Goal: Transaction & Acquisition: Obtain resource

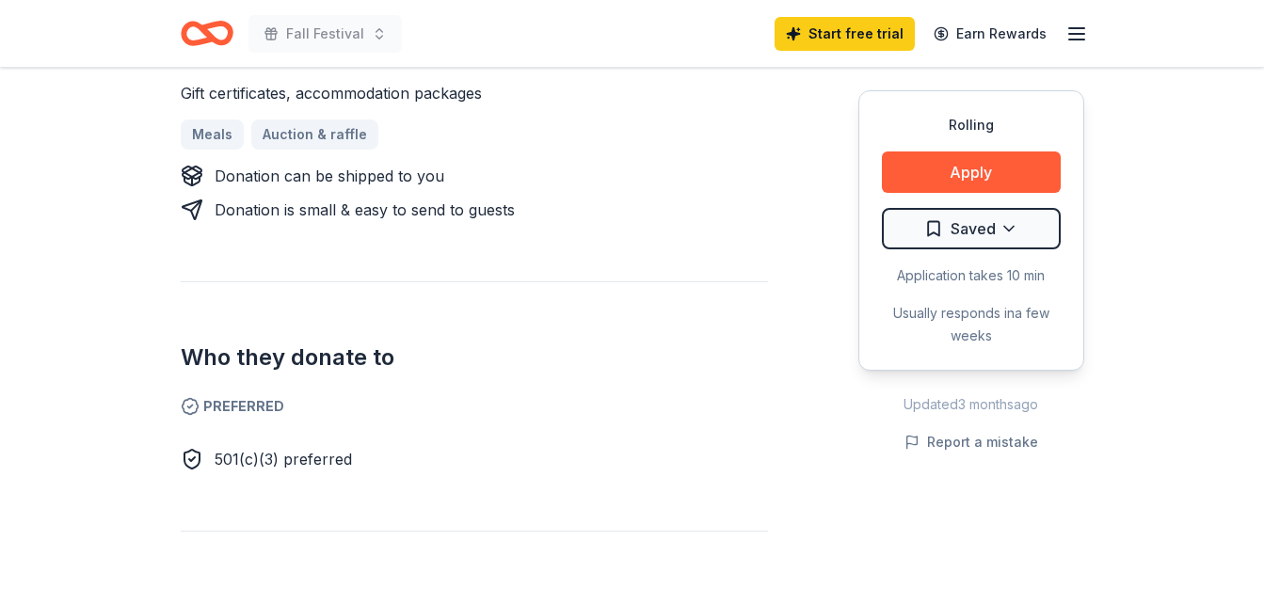
scroll to position [840, 0]
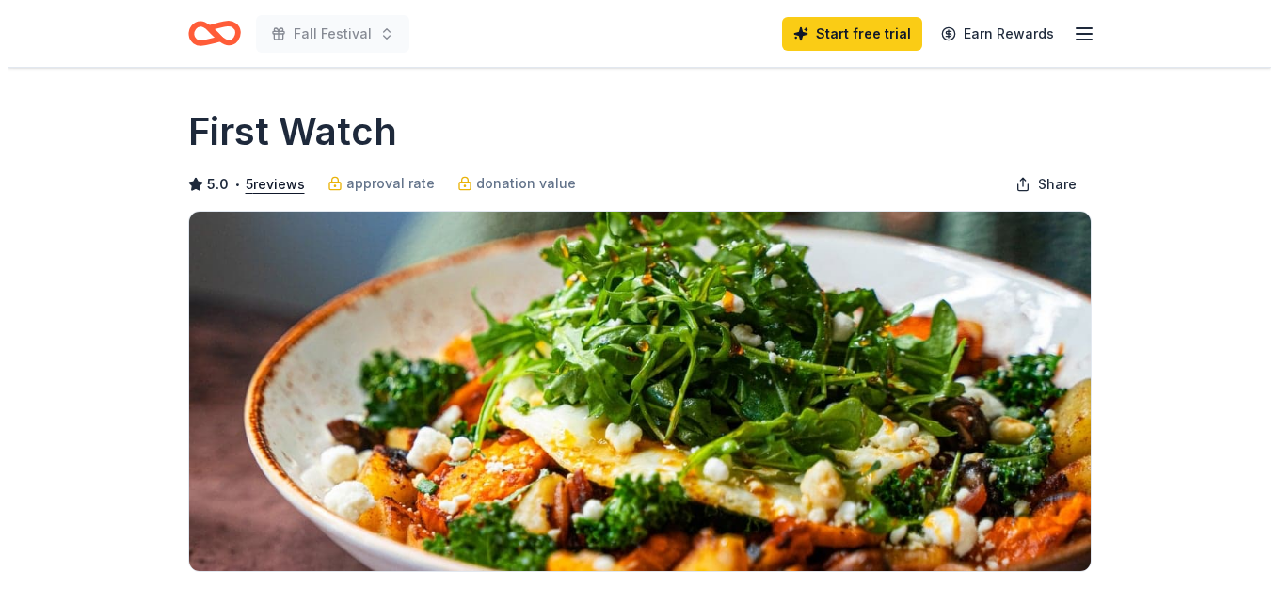
scroll to position [404, 0]
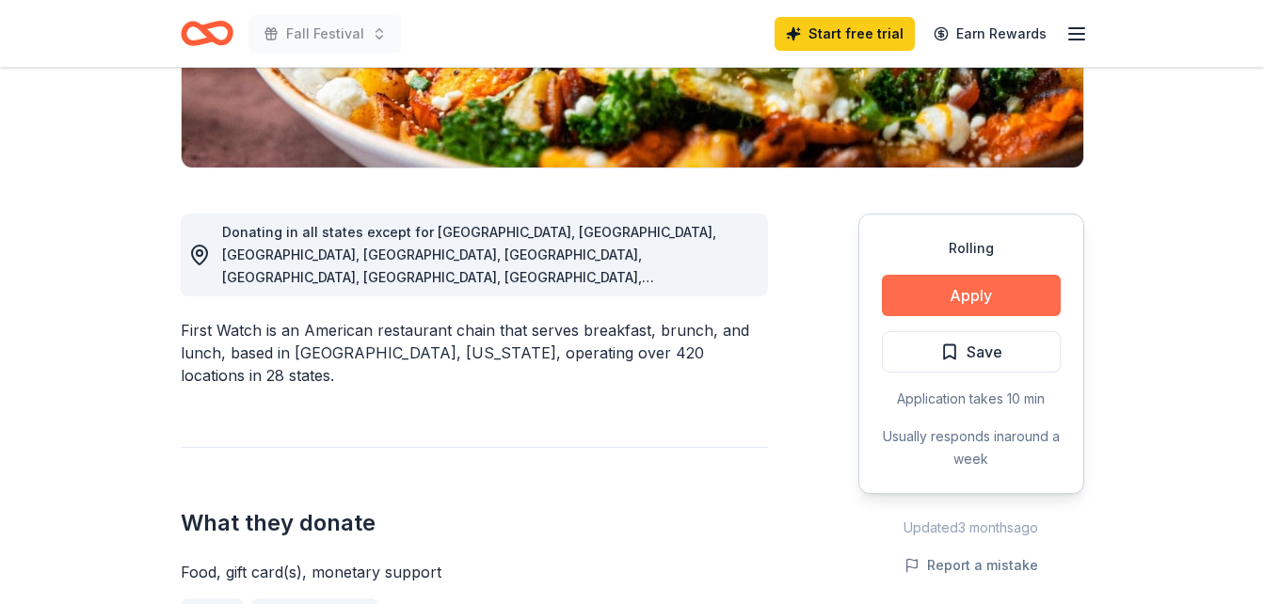
click at [985, 293] on button "Apply" at bounding box center [971, 295] width 179 height 41
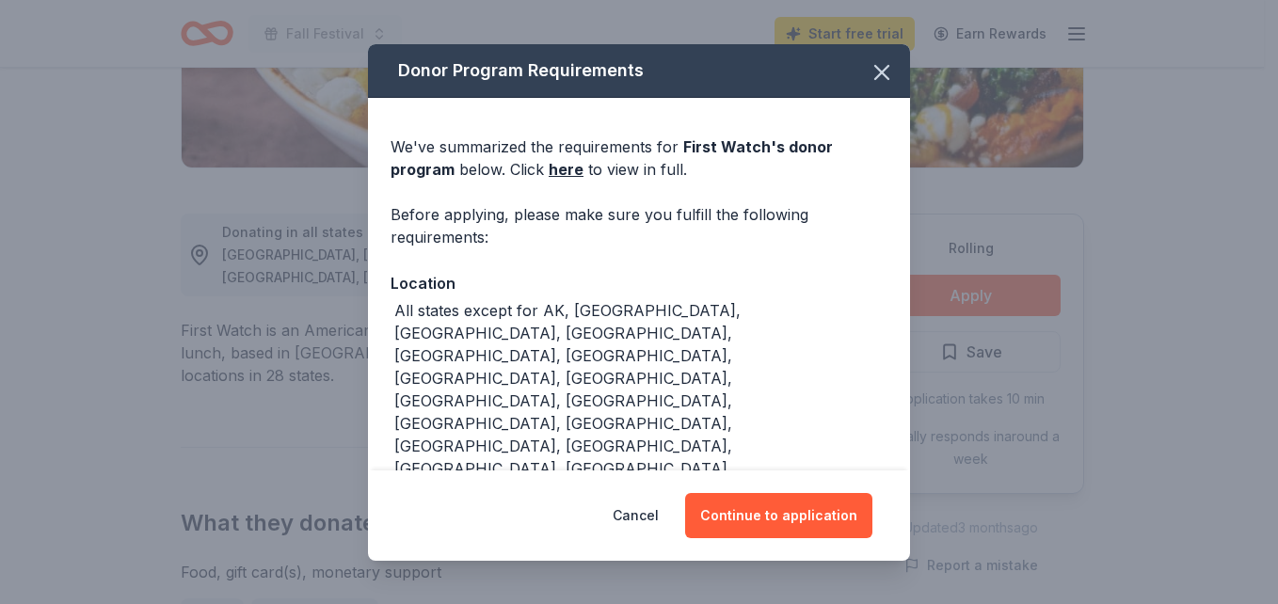
click at [713, 368] on div "All states except for AK, CA, CT, DC, HI, IA, ID, MA, ME, MN, MT, ND, NH, NM, N…" at bounding box center [639, 436] width 497 height 275
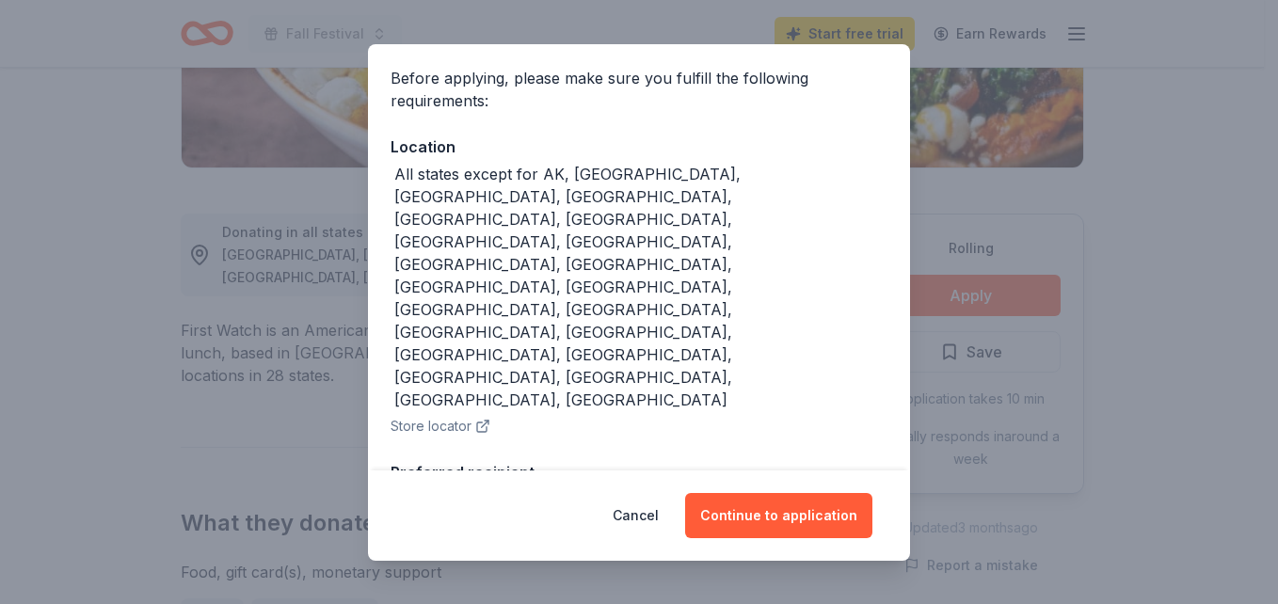
scroll to position [140, 0]
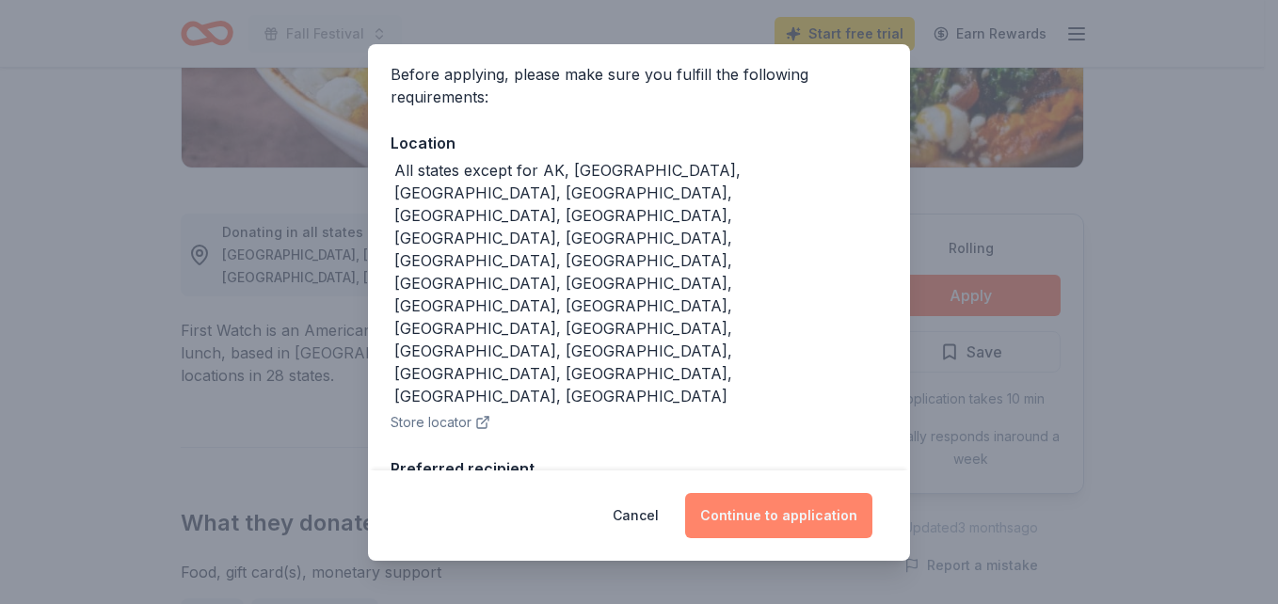
click at [782, 519] on button "Continue to application" at bounding box center [778, 515] width 187 height 45
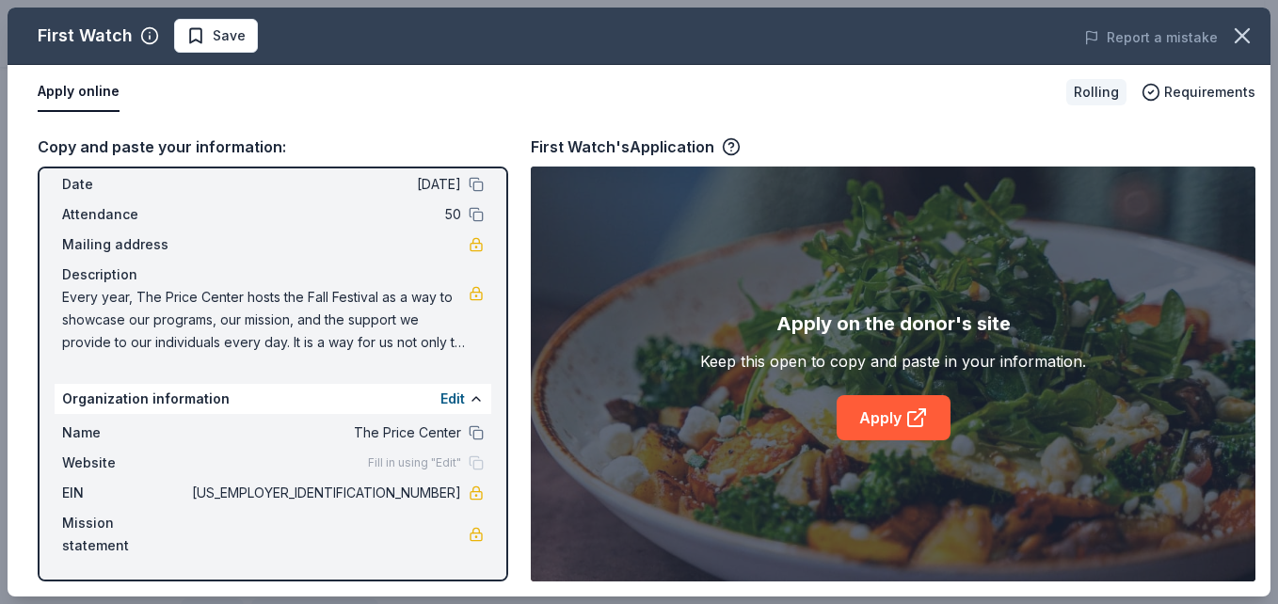
scroll to position [0, 0]
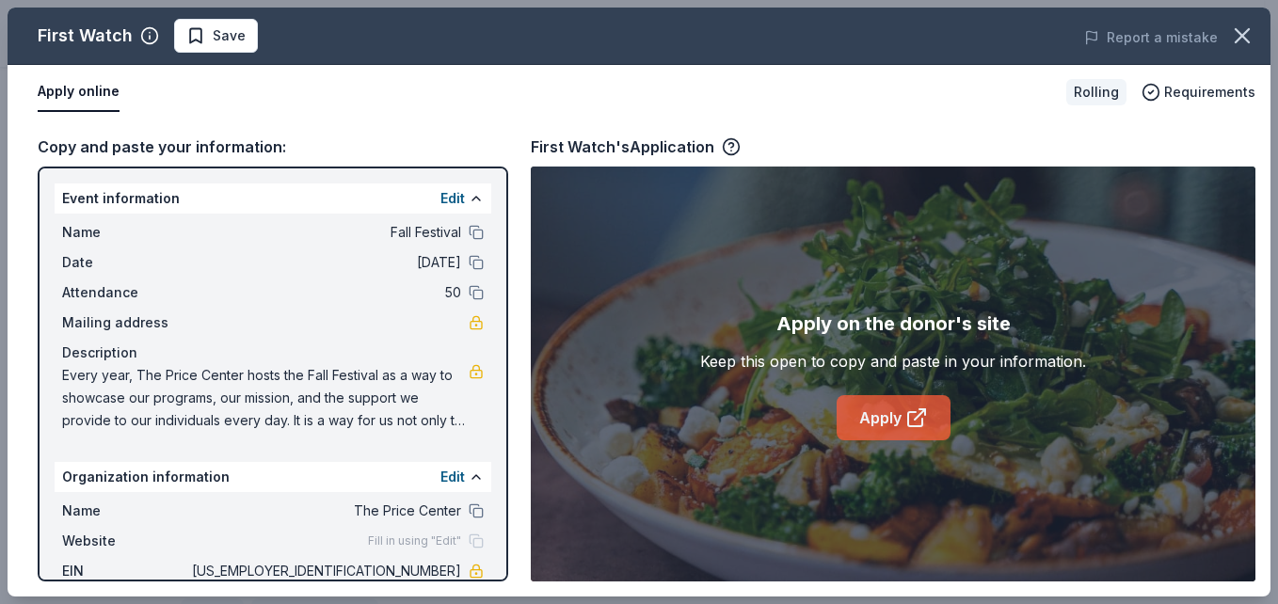
click at [903, 418] on link "Apply" at bounding box center [894, 417] width 114 height 45
click at [1253, 28] on icon "button" at bounding box center [1242, 36] width 26 height 26
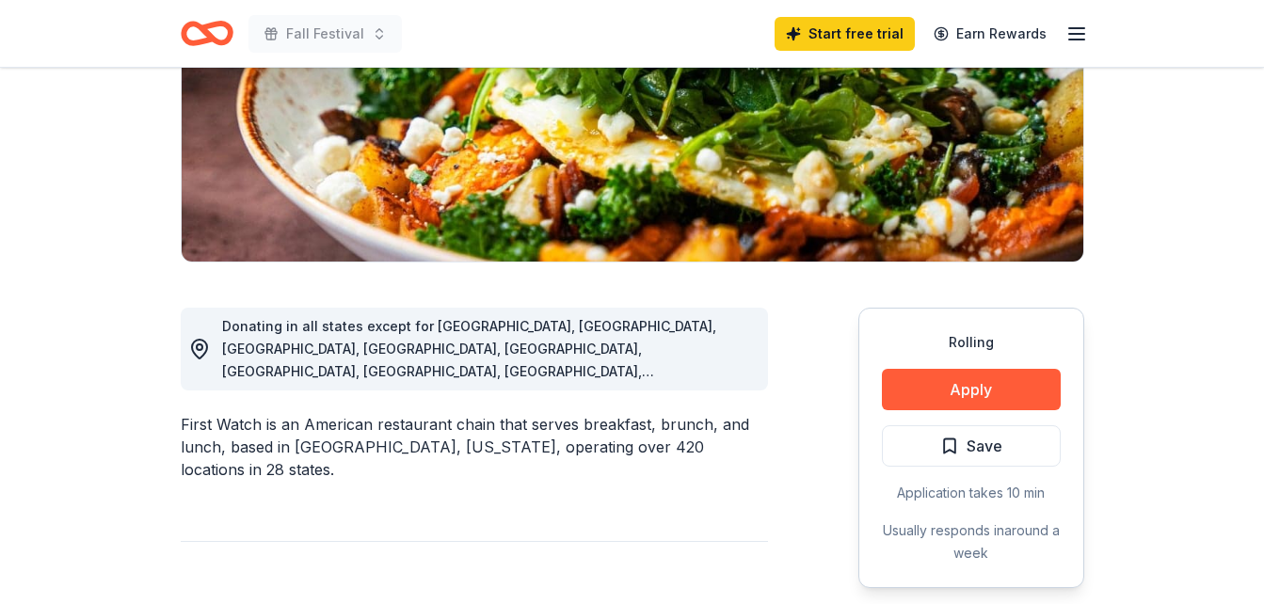
scroll to position [311, 0]
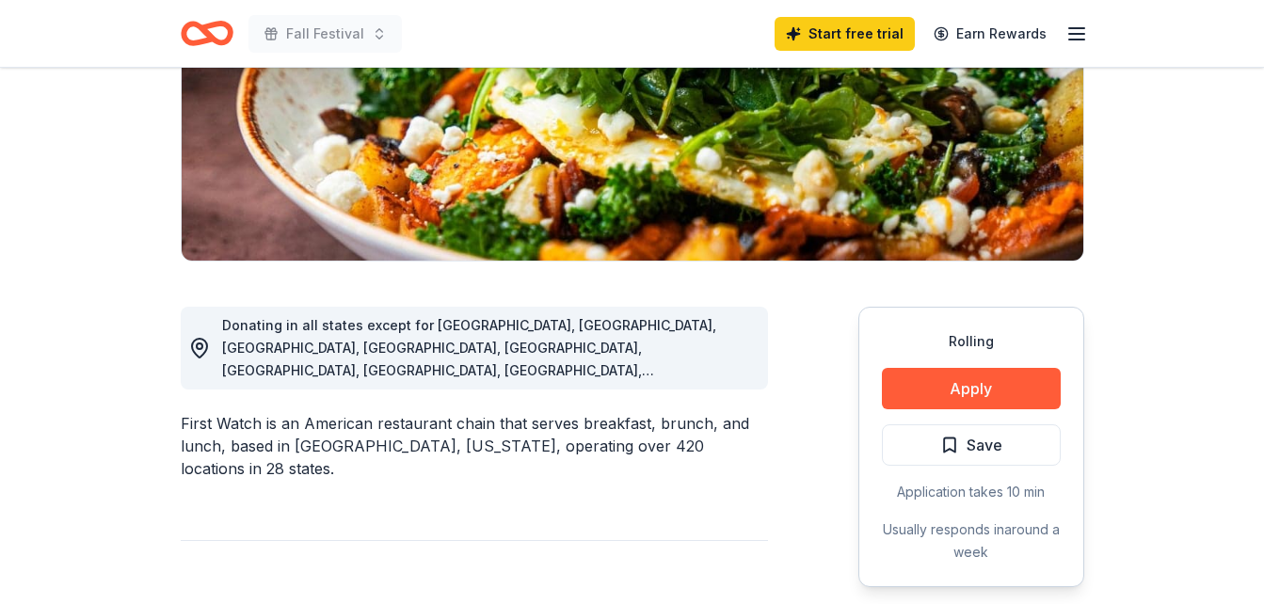
click at [869, 58] on div "Fall Festival Start free trial Earn Rewards" at bounding box center [633, 33] width 964 height 67
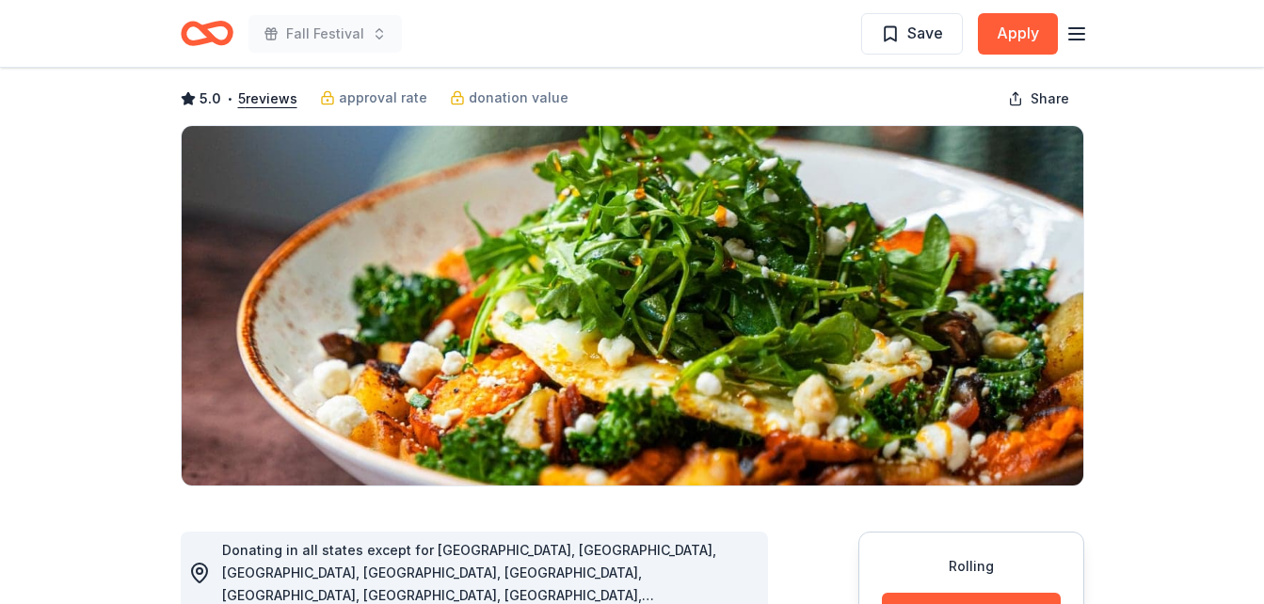
scroll to position [0, 0]
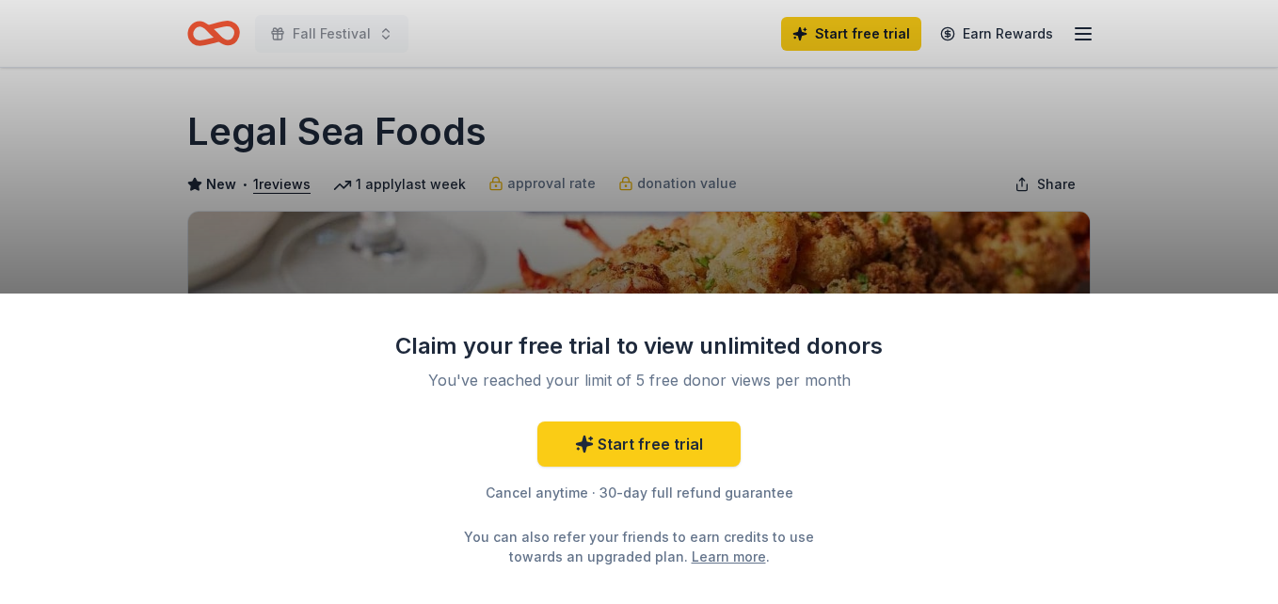
scroll to position [287, 0]
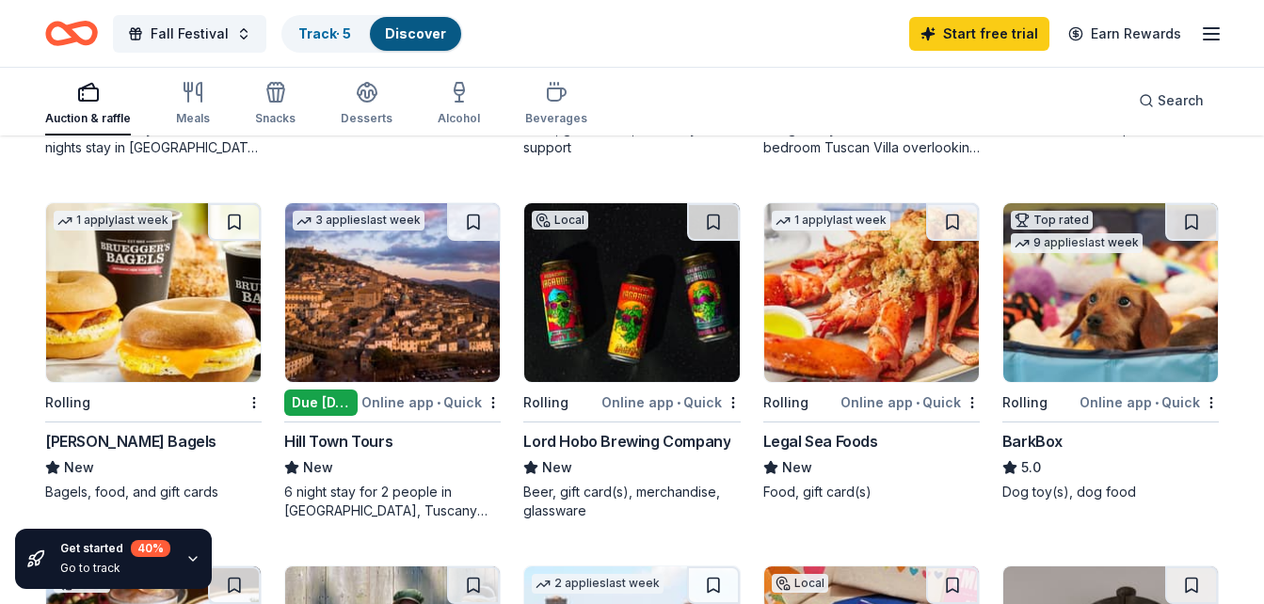
scroll to position [870, 0]
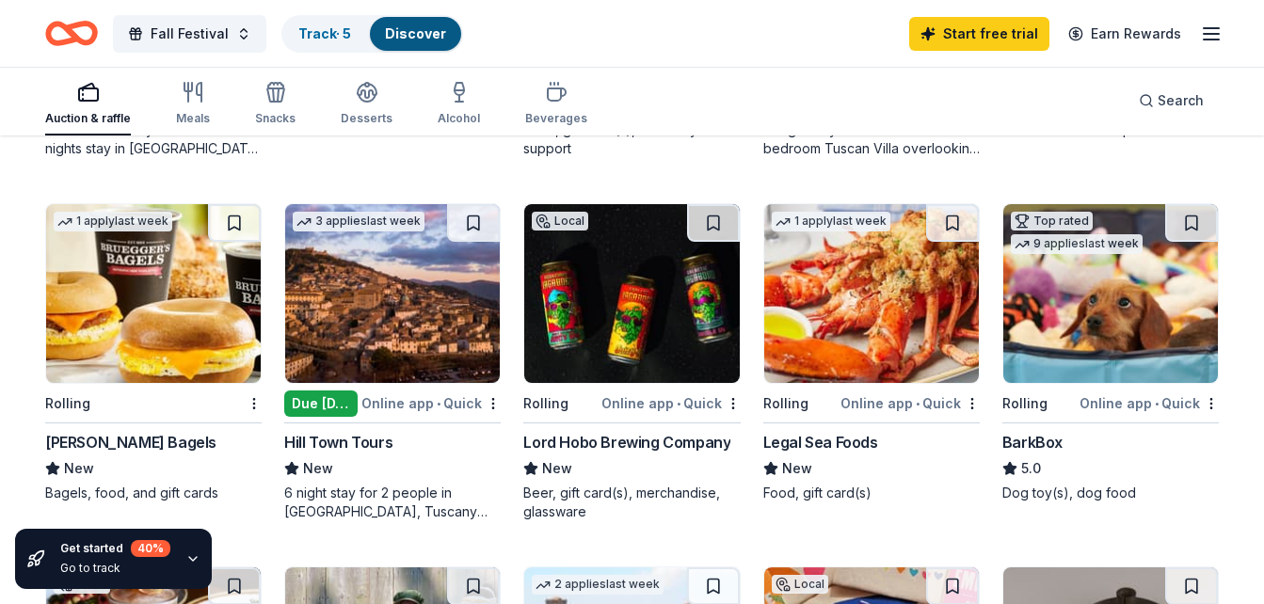
click at [120, 441] on div "Bruegger's Bagels" at bounding box center [130, 442] width 171 height 23
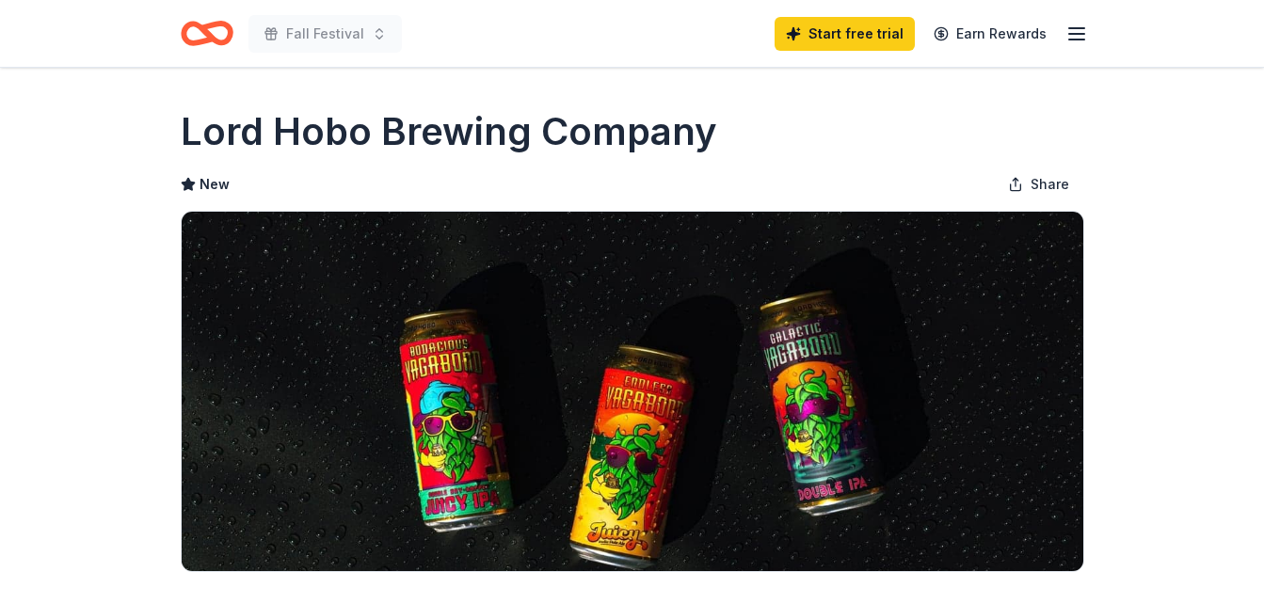
scroll to position [431, 0]
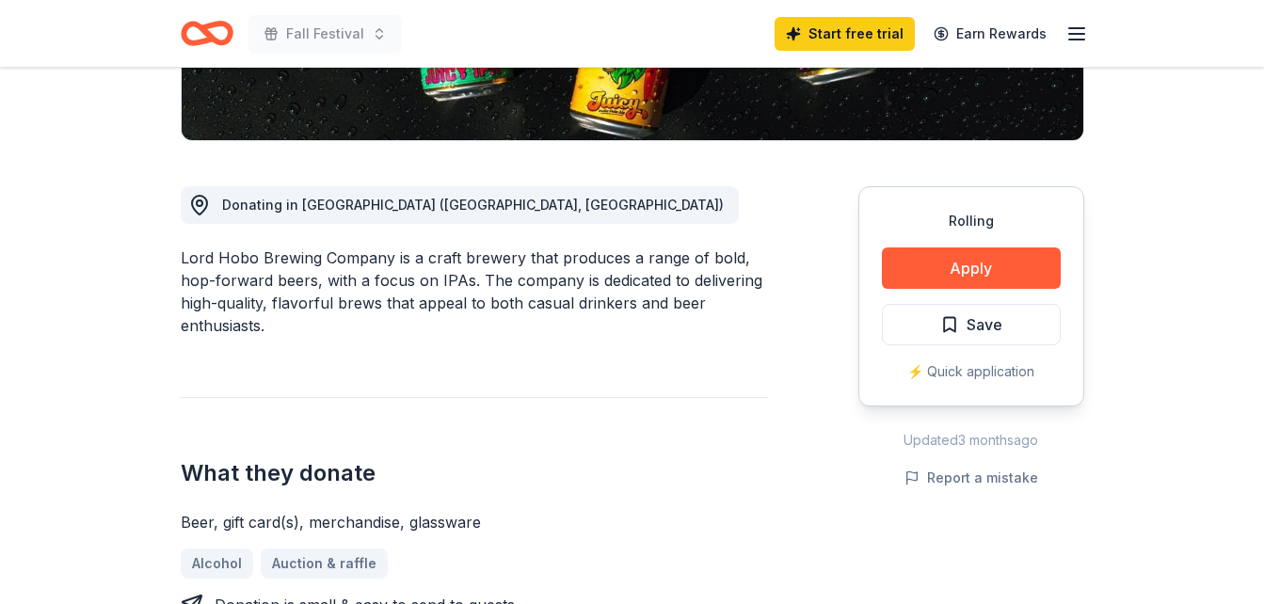
click at [854, 40] on link "Start free trial" at bounding box center [845, 34] width 140 height 34
click at [848, 28] on link "Start free trial" at bounding box center [845, 34] width 140 height 34
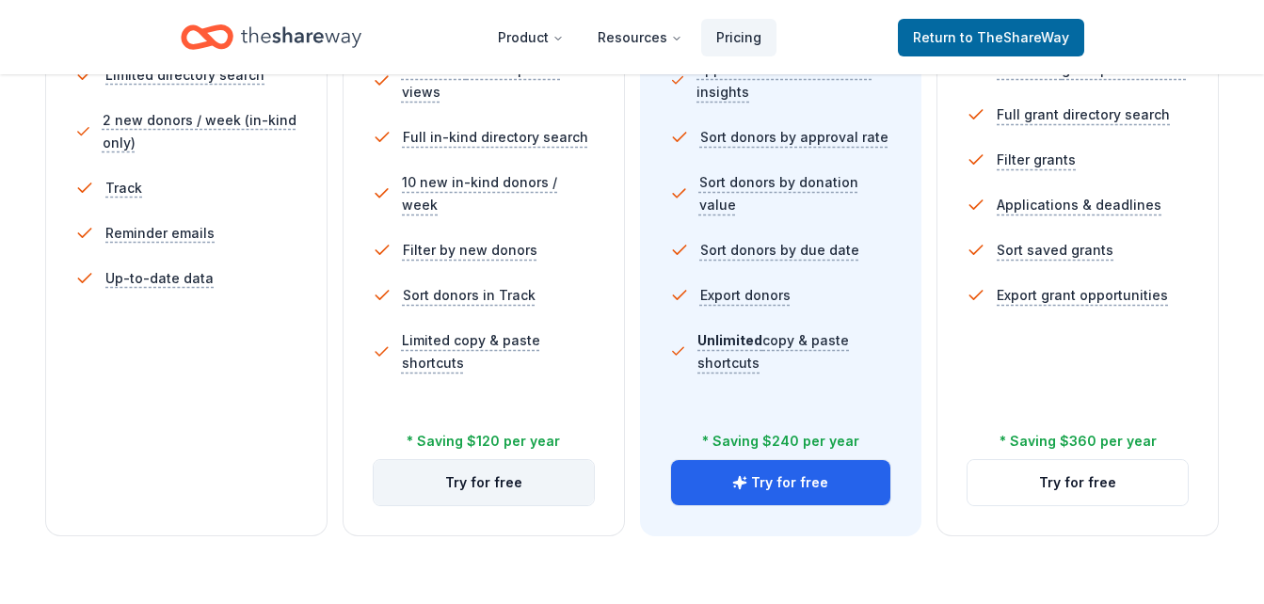
scroll to position [640, 0]
click at [529, 489] on button "Try for free" at bounding box center [484, 481] width 220 height 45
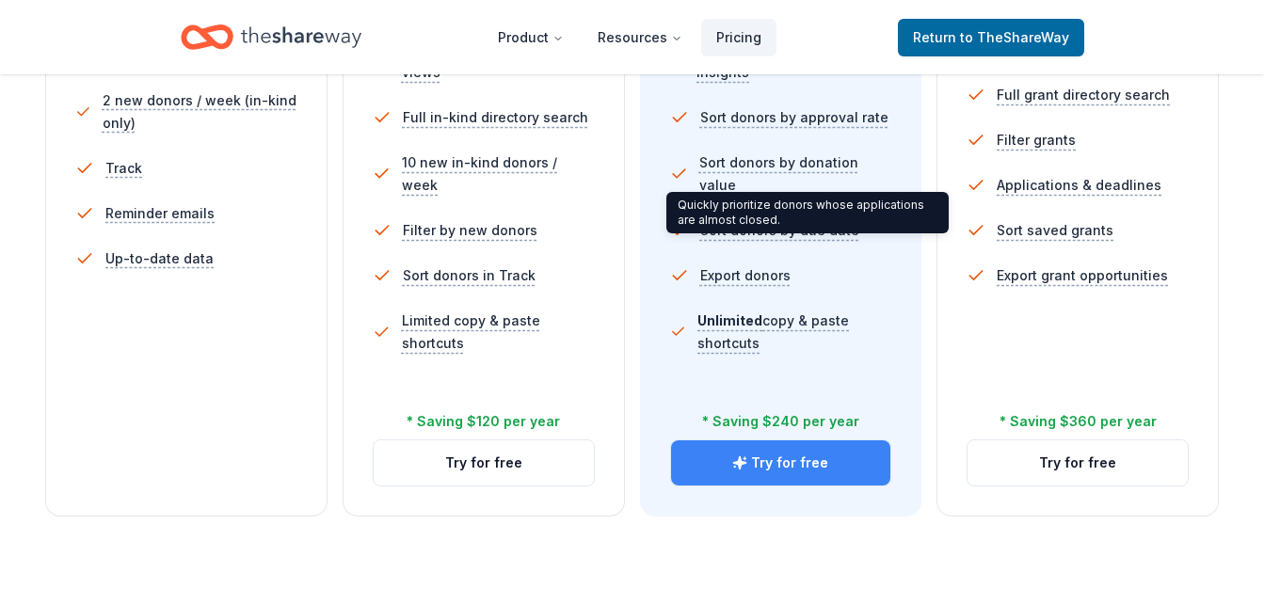
scroll to position [666, 0]
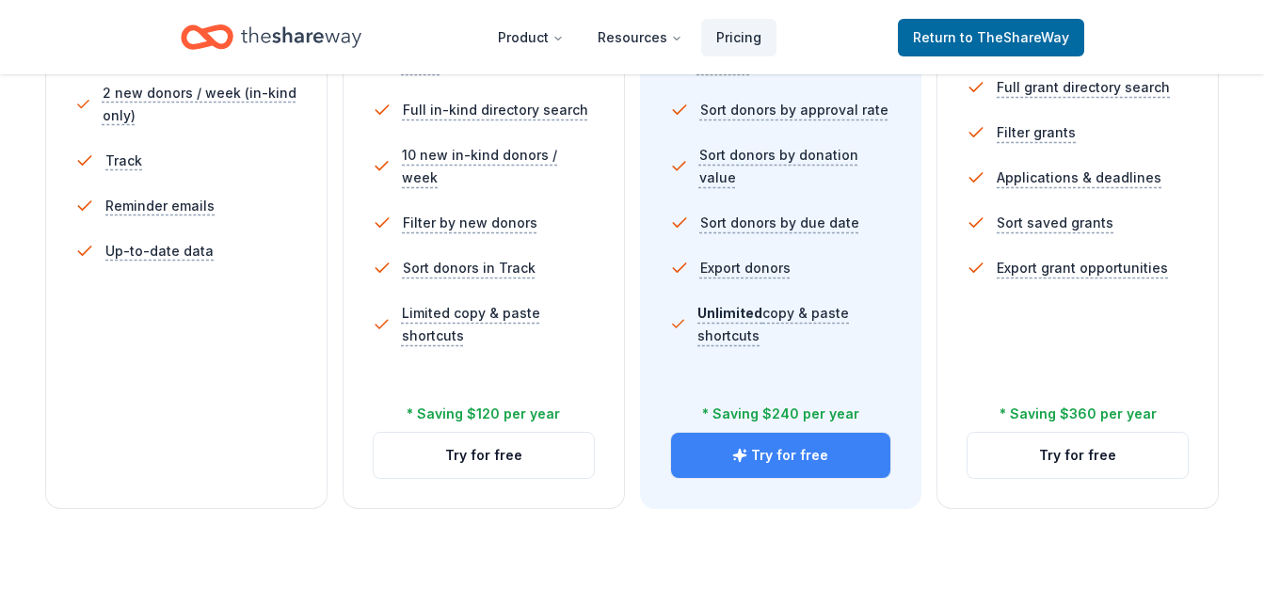
click at [798, 464] on button "Try for free" at bounding box center [781, 455] width 220 height 45
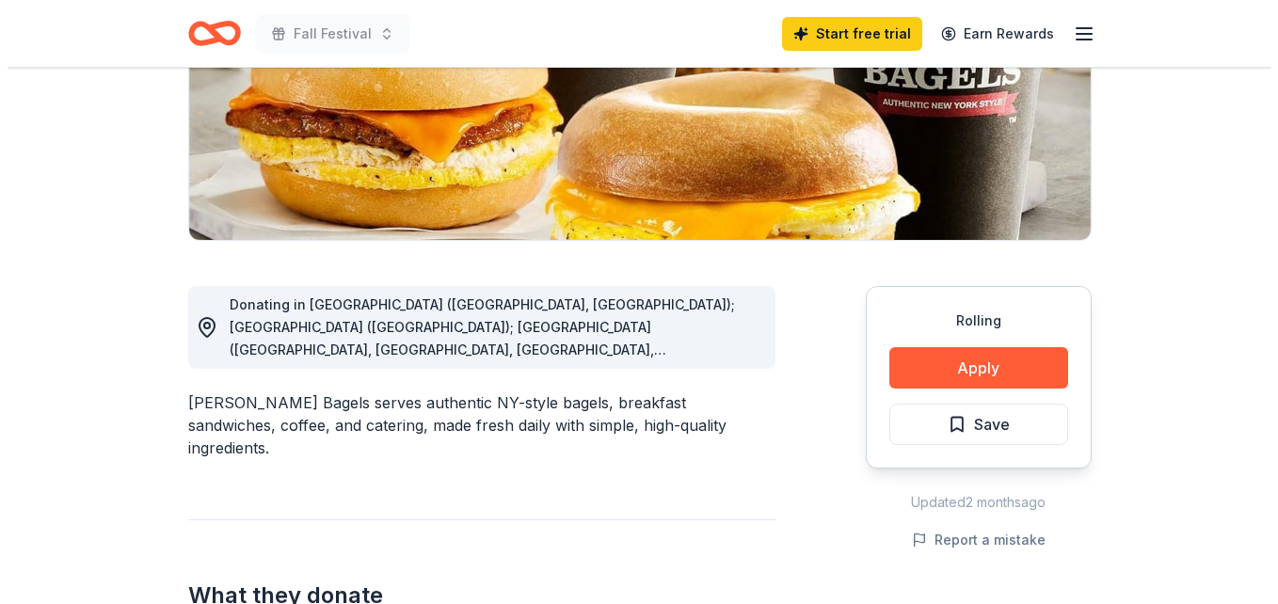
scroll to position [389, 0]
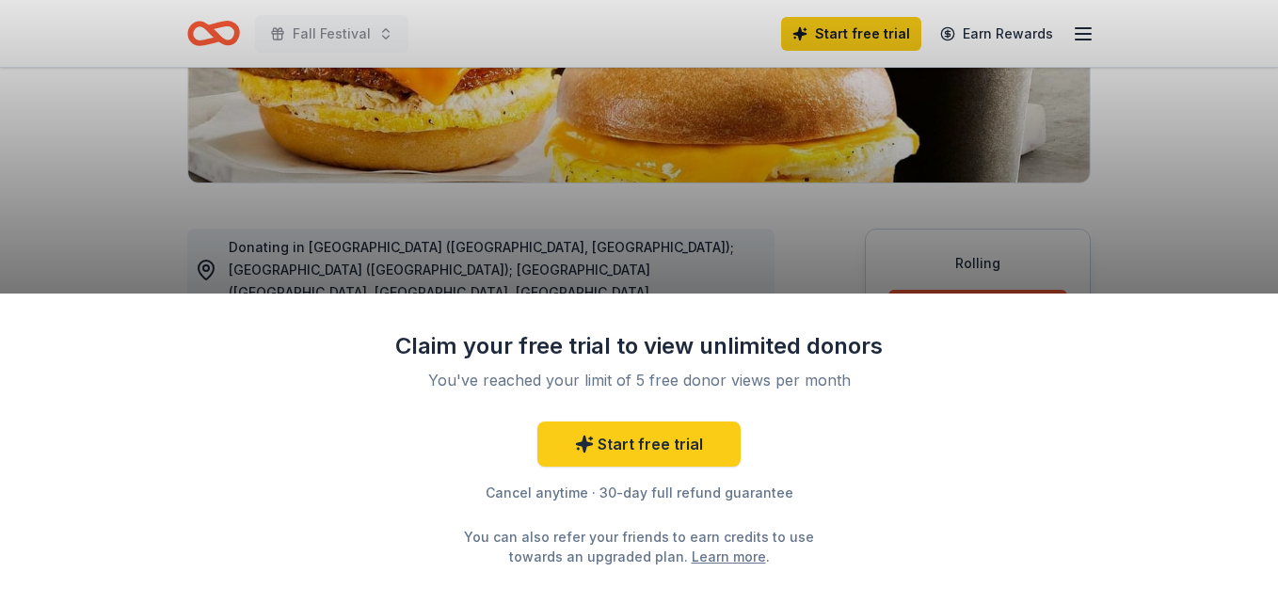
click at [692, 563] on link "Learn more" at bounding box center [729, 557] width 74 height 20
